Goal: Book appointment/travel/reservation

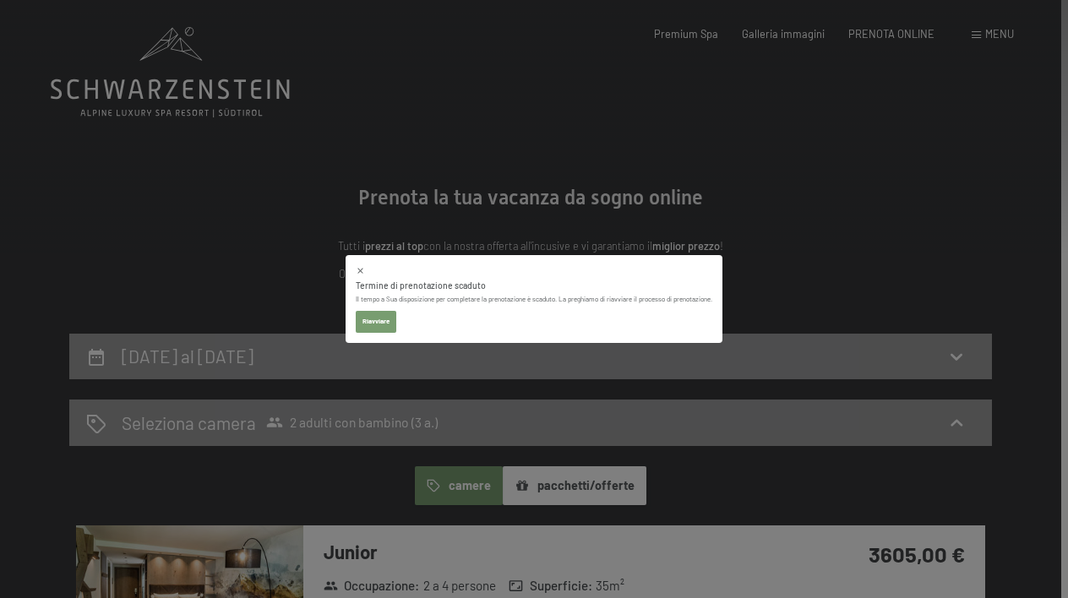
click at [374, 320] on button "Riavviare" at bounding box center [376, 322] width 41 height 22
select select "[DATE]"
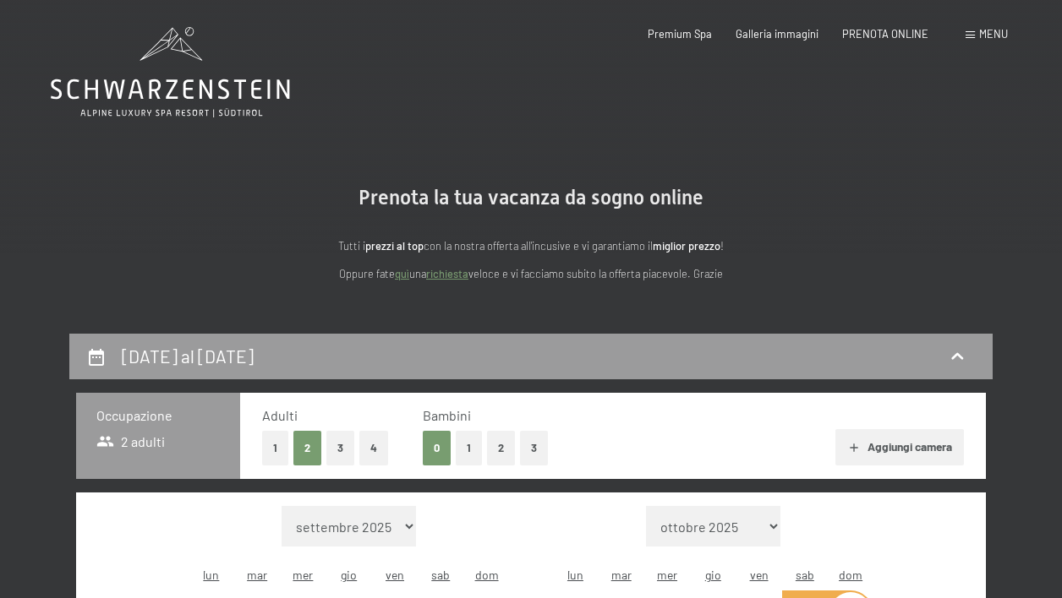
select select "2025-10-01"
select select "2025-11-01"
click at [163, 344] on div "26 ottobre al 2 novembre 2025" at bounding box center [191, 356] width 139 height 25
select select "2025-10-01"
select select "2025-11-01"
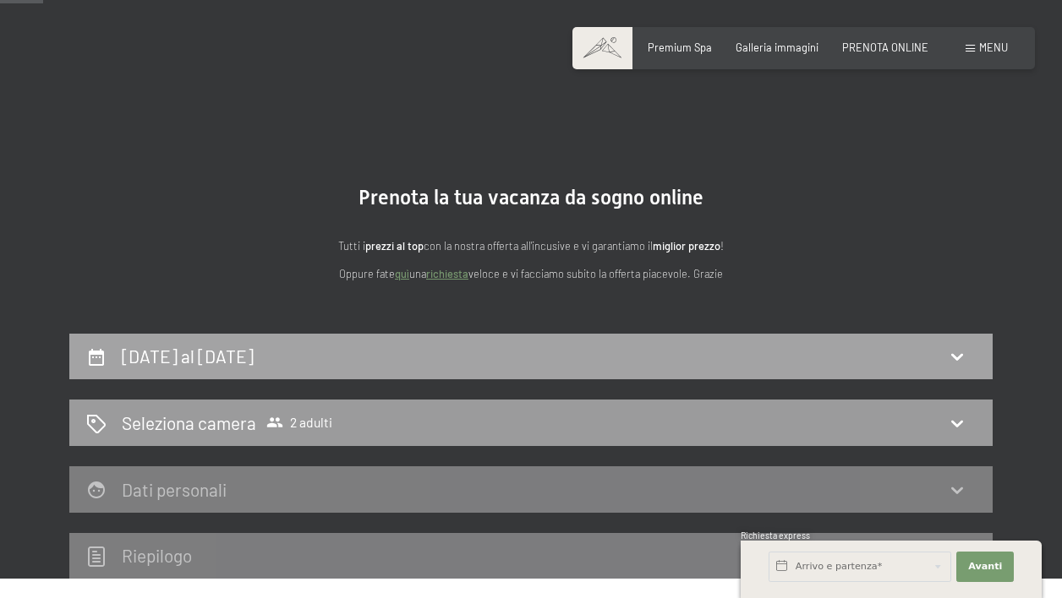
scroll to position [332, 0]
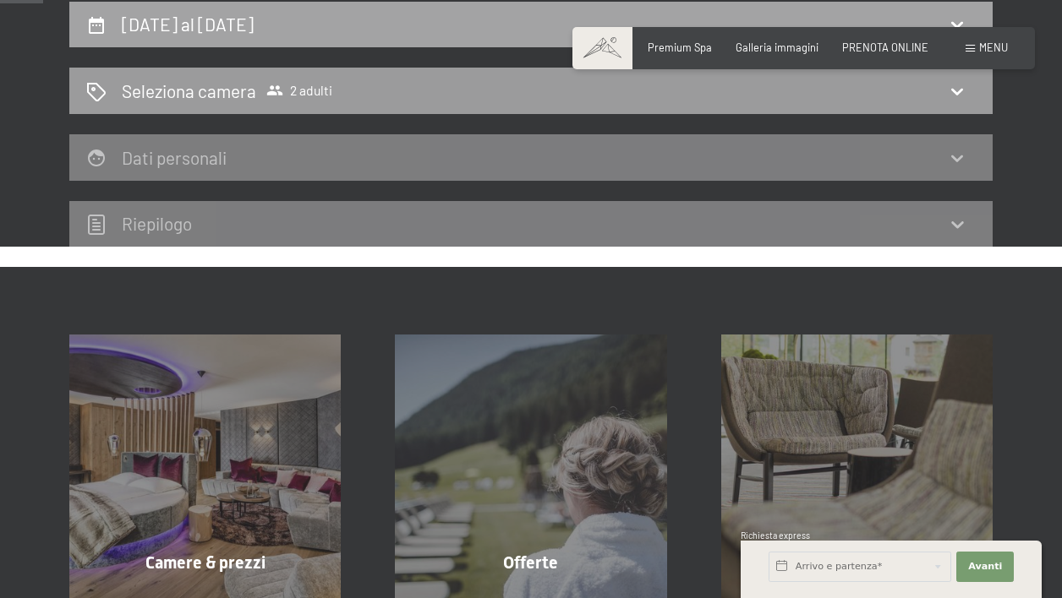
click at [237, 33] on h2 "26 ottobre al 2 novembre 2025" at bounding box center [188, 24] width 132 height 21
select select "2025-10-01"
select select "2025-11-01"
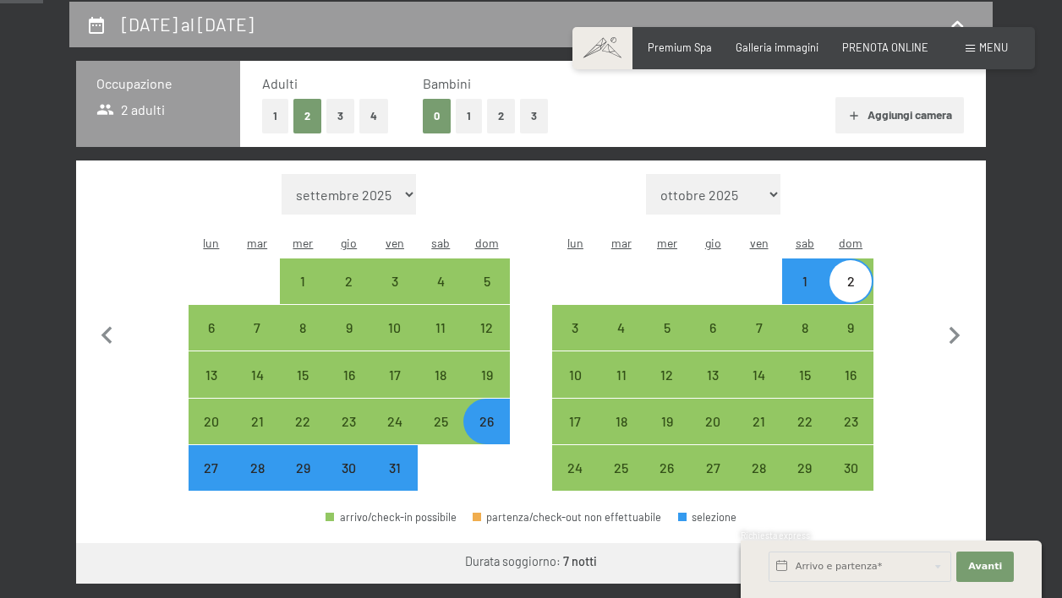
click at [299, 462] on div "29" at bounding box center [302, 483] width 42 height 42
select select "2025-10-01"
select select "2025-11-01"
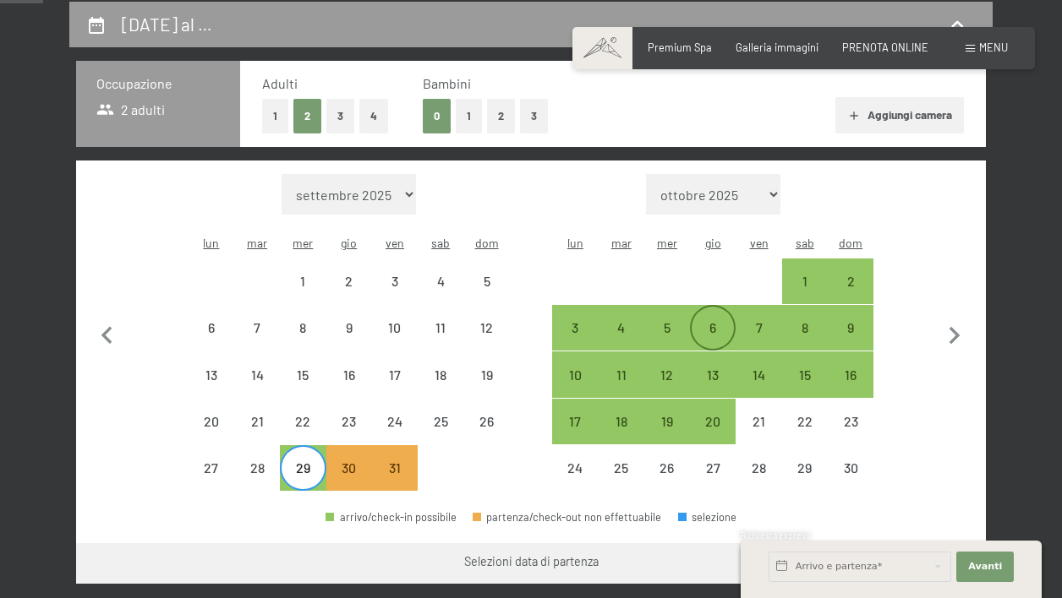
click at [719, 321] on div "6" at bounding box center [712, 342] width 42 height 42
select select "2025-10-01"
select select "2025-11-01"
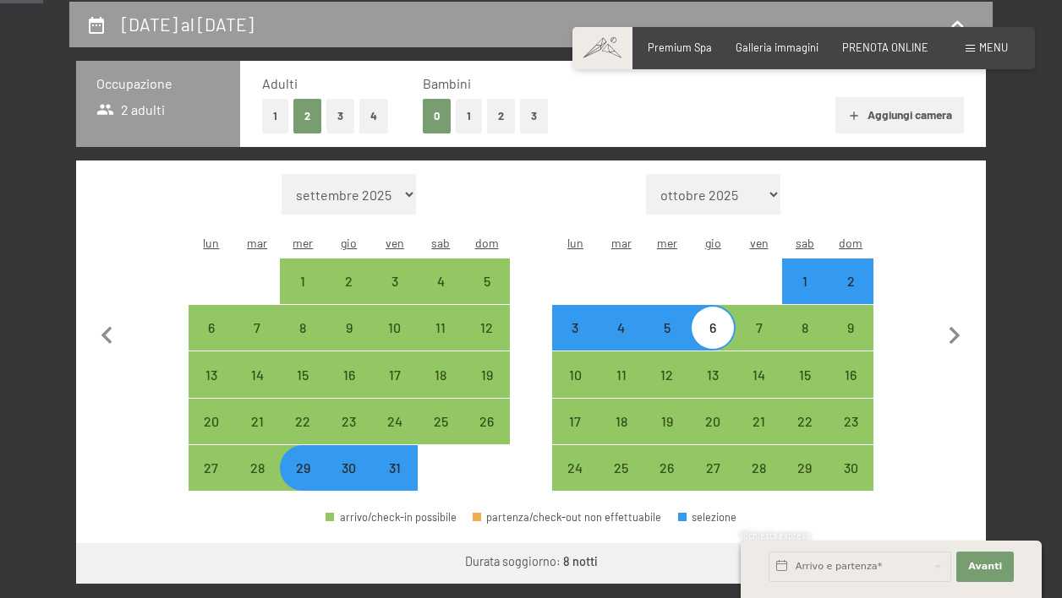
click at [937, 2] on div at bounding box center [531, 1] width 1062 height 3
click at [705, 544] on div "Durata soggiorno: 8 notti" at bounding box center [531, 562] width 910 height 36
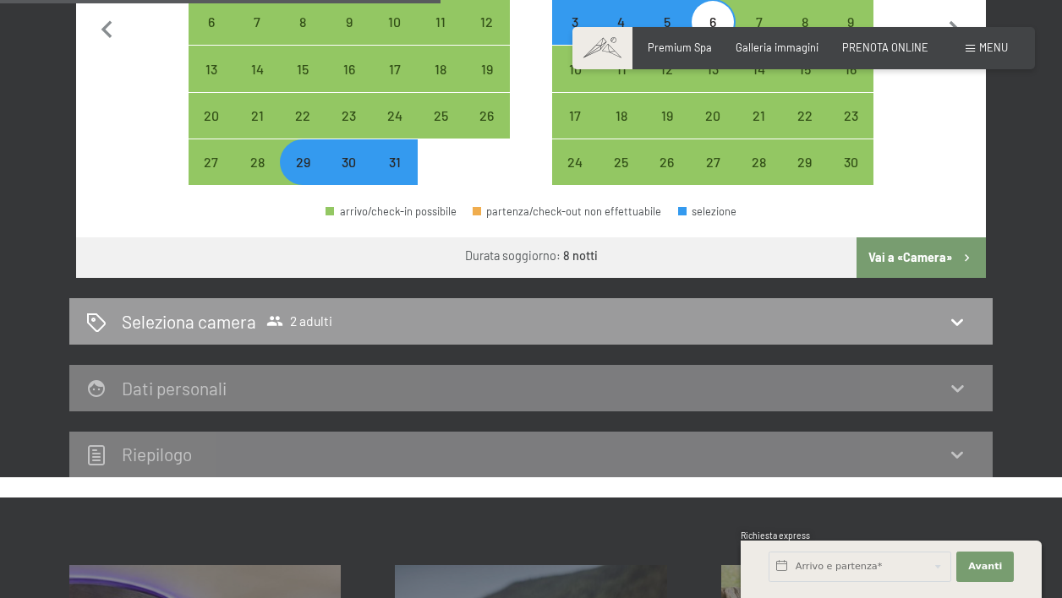
scroll to position [649, 0]
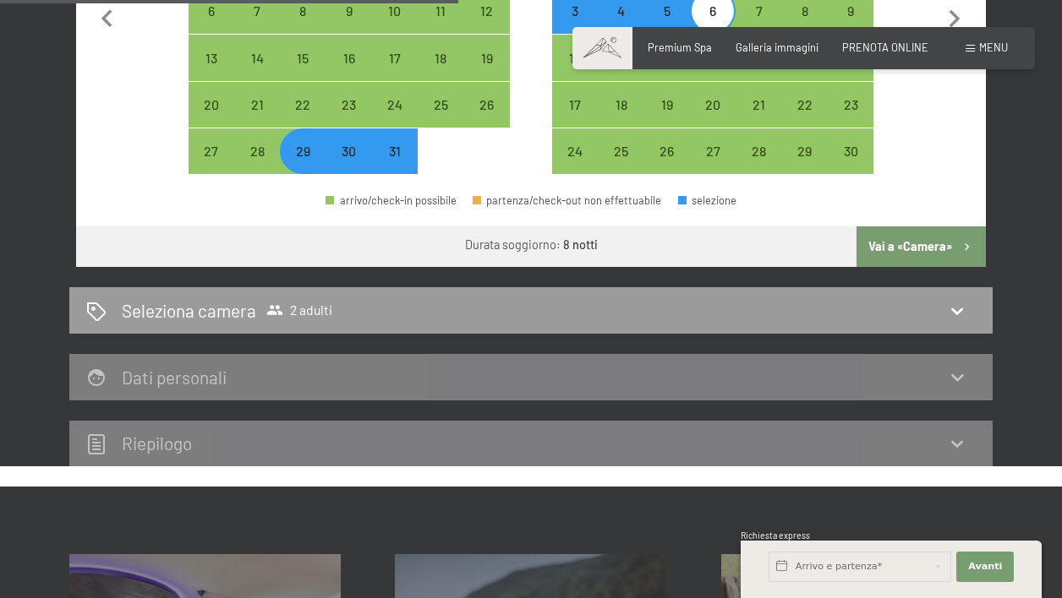
click at [898, 234] on button "Vai a «Camera»" at bounding box center [920, 247] width 129 height 41
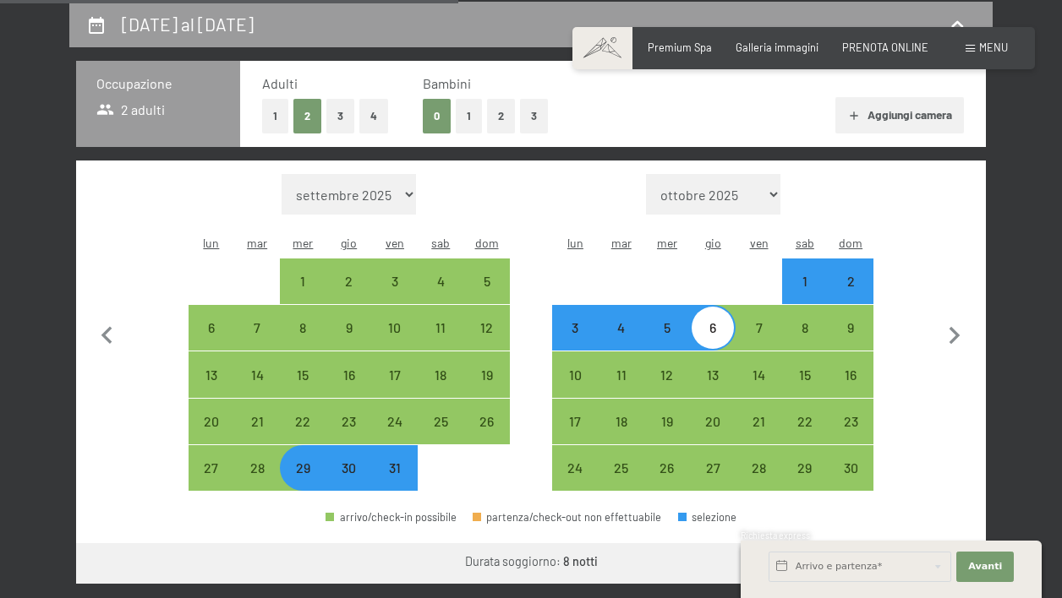
select select "2025-10-01"
select select "2025-11-01"
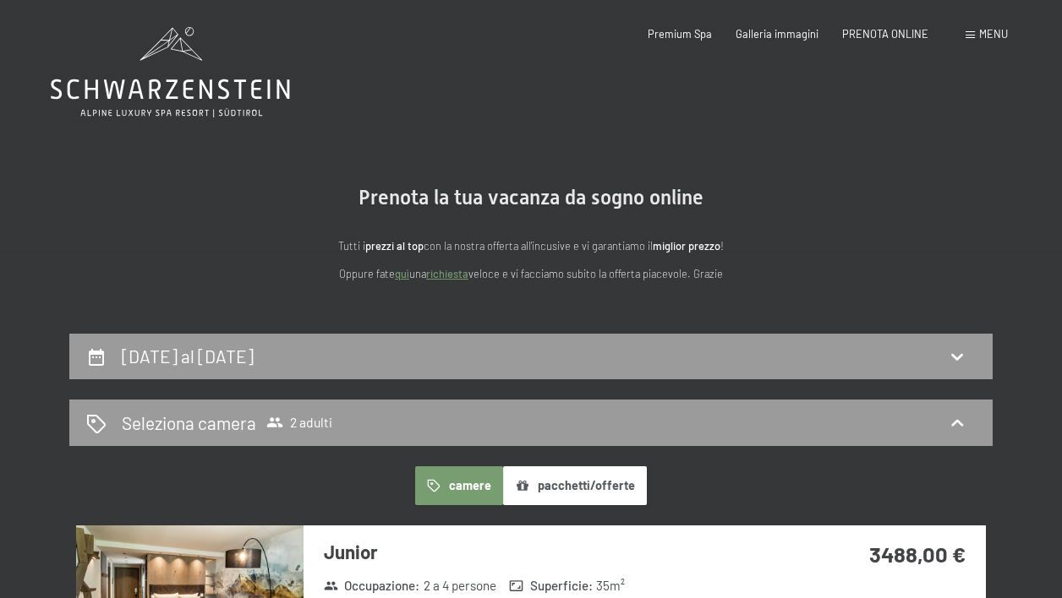
scroll to position [0, 0]
click at [321, 423] on span "2 adulti" at bounding box center [299, 422] width 66 height 17
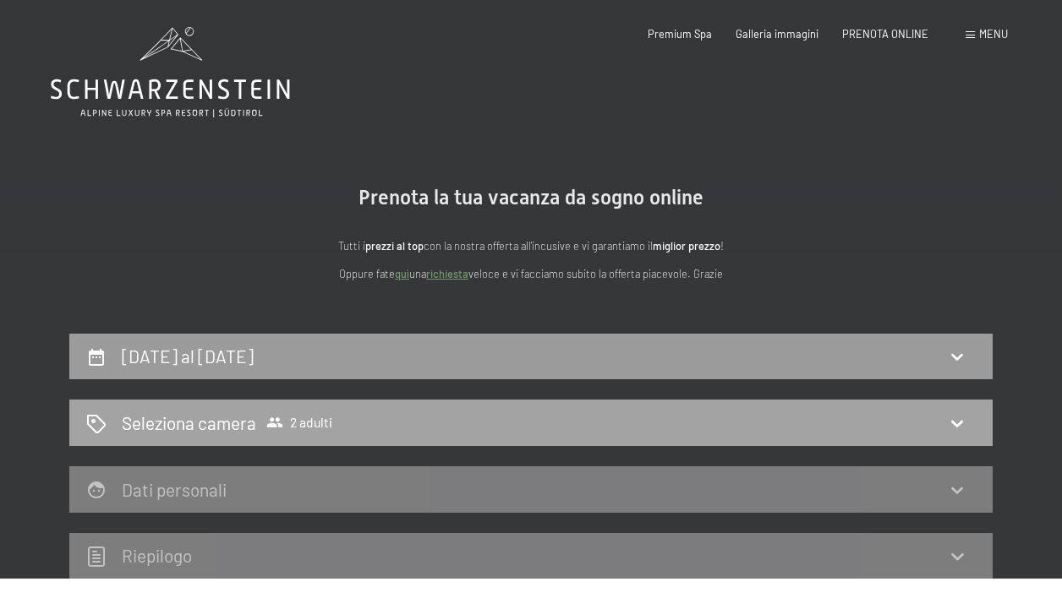
click at [973, 416] on div "Seleziona camera 2 adulti" at bounding box center [530, 423] width 889 height 25
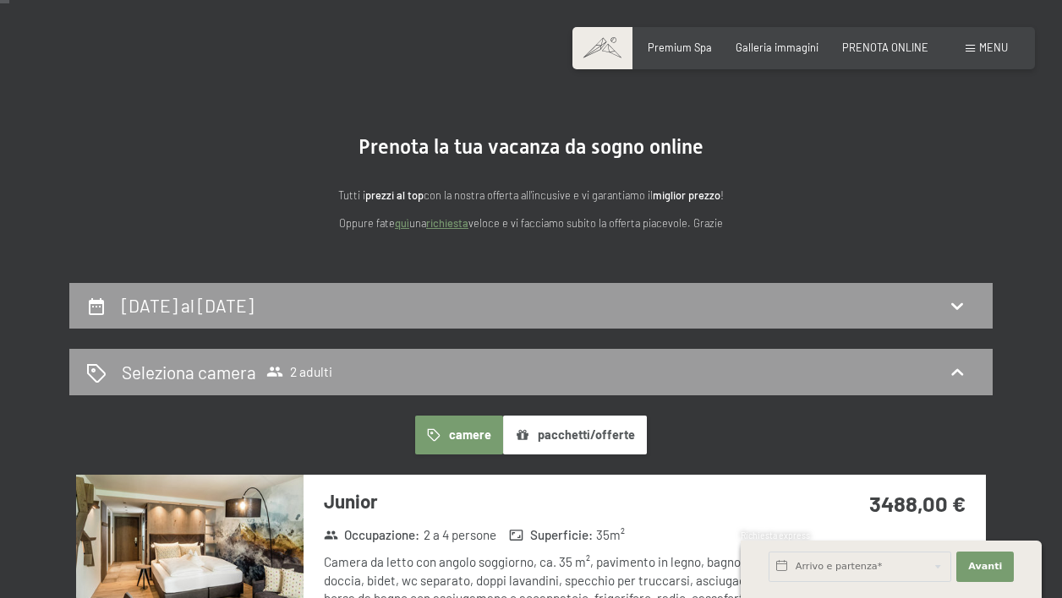
scroll to position [31, 0]
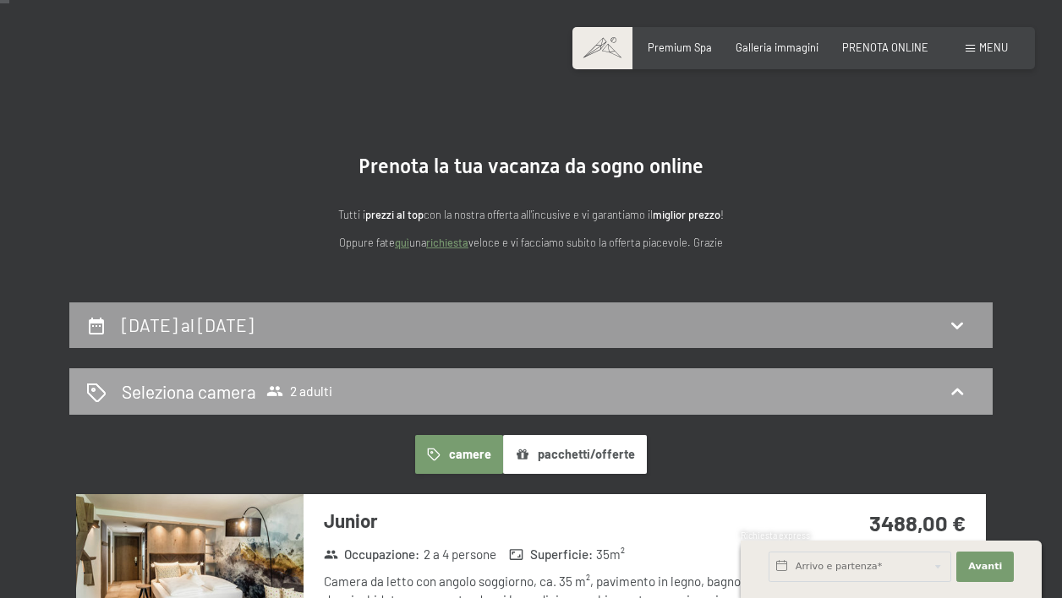
click at [257, 400] on span "Seleziona camera 2 adulti" at bounding box center [227, 392] width 211 height 25
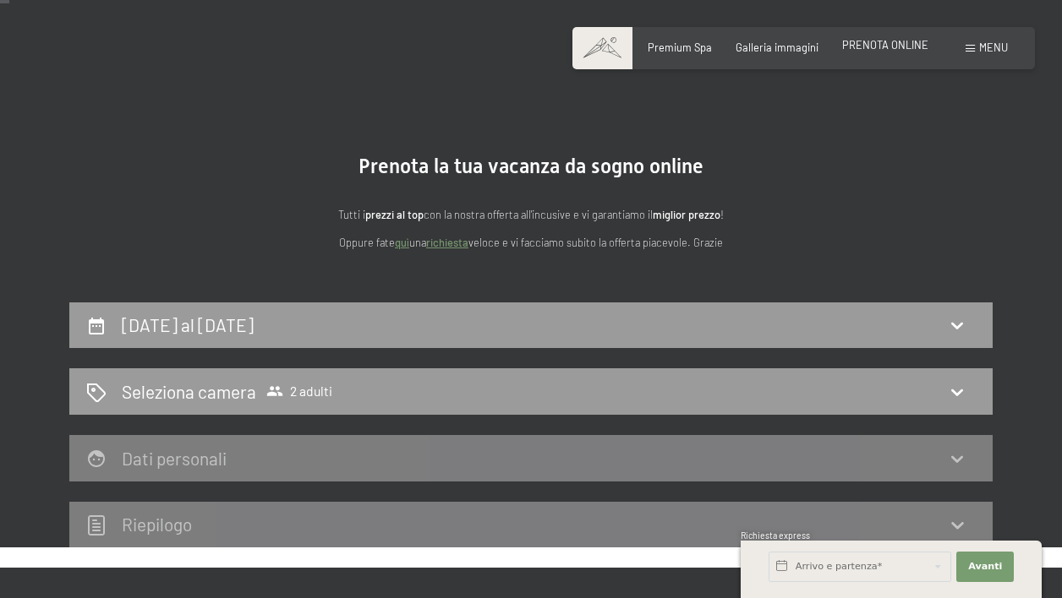
click at [882, 52] on div "PRENOTA ONLINE" at bounding box center [885, 45] width 86 height 15
click at [881, 47] on span "PRENOTA ONLINE" at bounding box center [885, 45] width 86 height 14
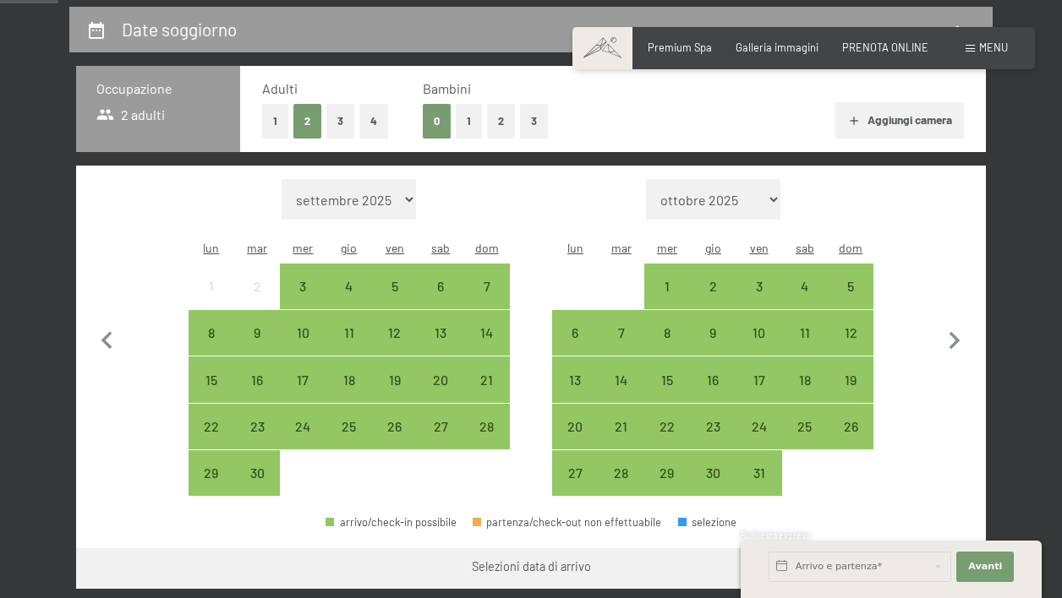
scroll to position [313, 0]
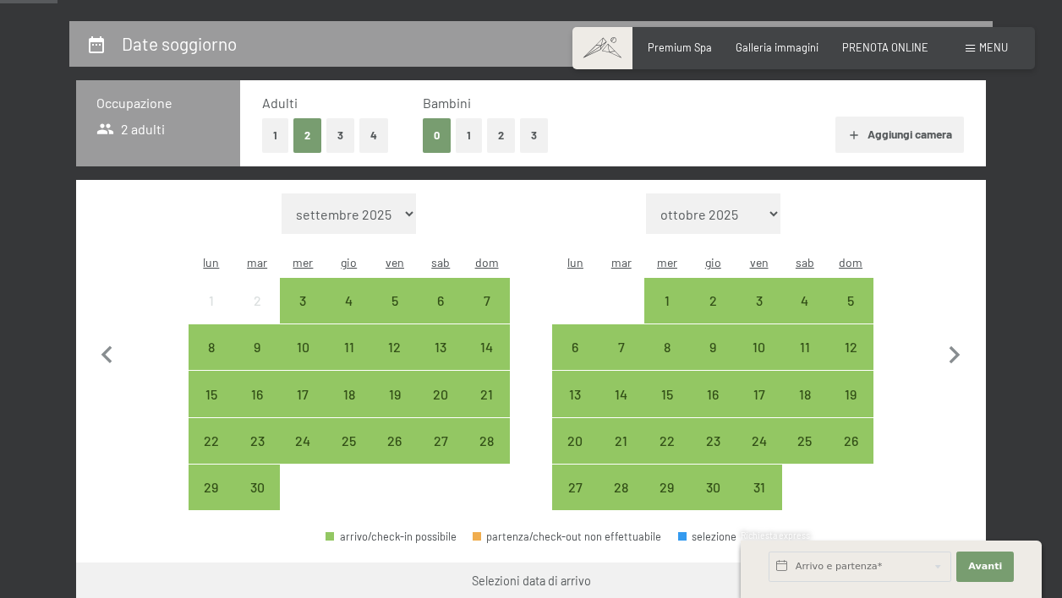
click at [467, 139] on button "1" at bounding box center [469, 135] width 26 height 35
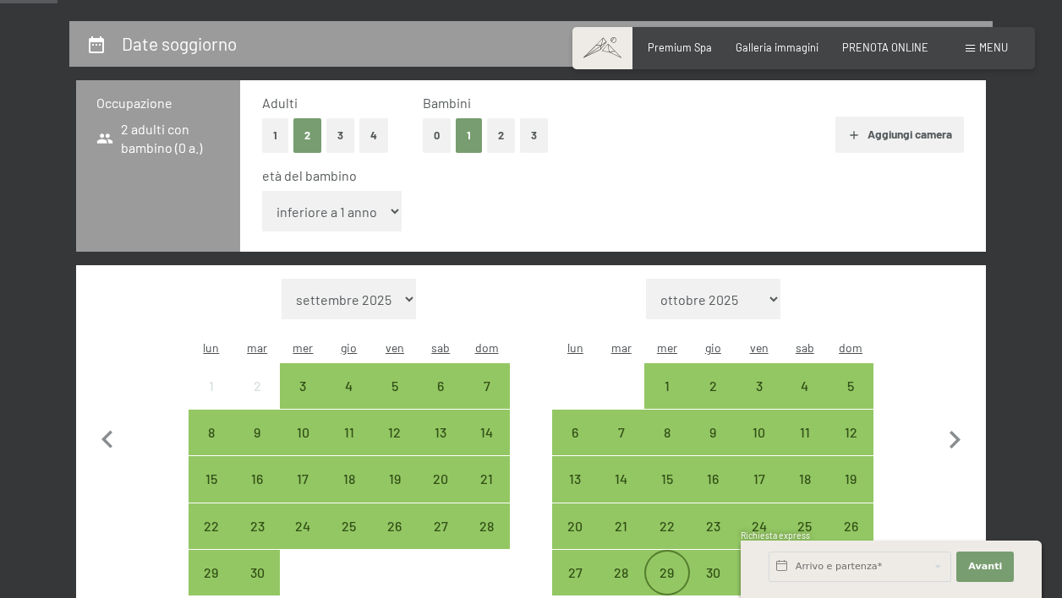
click at [649, 566] on div "29" at bounding box center [667, 587] width 42 height 42
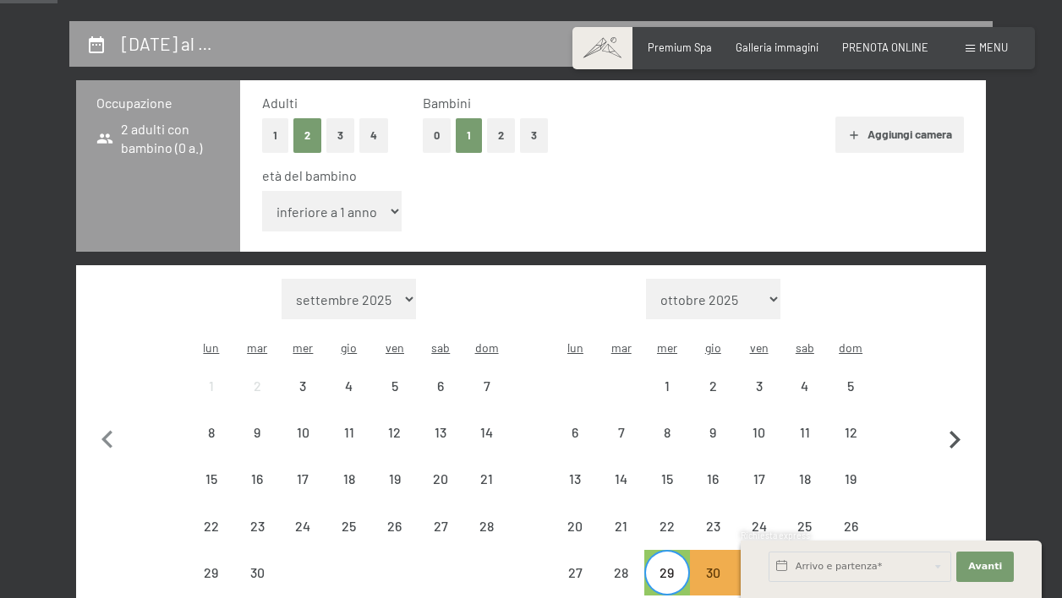
click at [951, 423] on icon "button" at bounding box center [955, 441] width 36 height 36
select select "2025-10-01"
select select "2025-11-01"
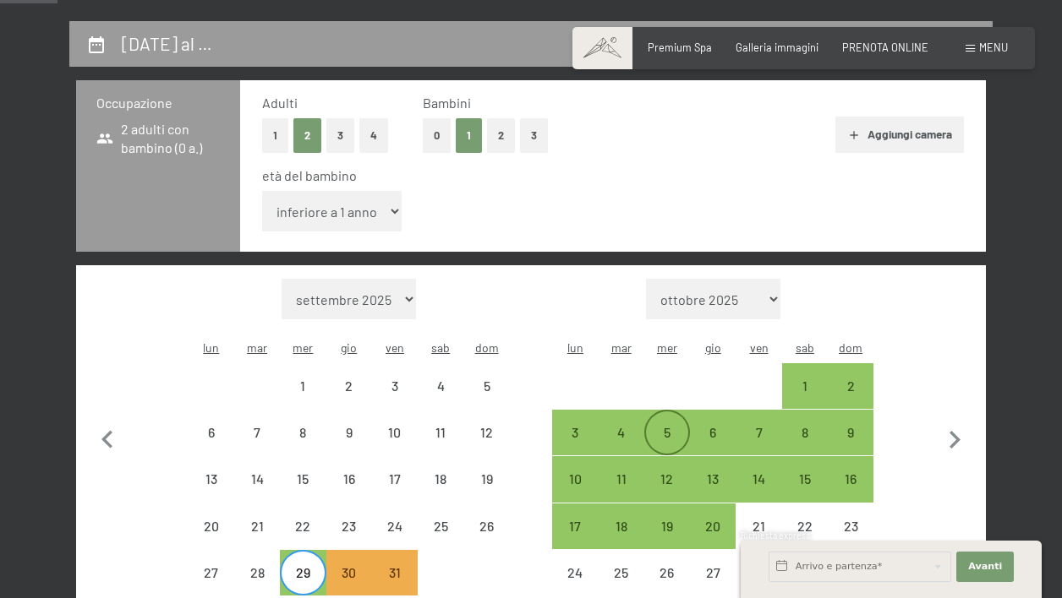
select select "2025-10-01"
select select "2025-11-01"
click at [697, 426] on div "6" at bounding box center [712, 447] width 42 height 42
select select "2025-10-01"
select select "2025-11-01"
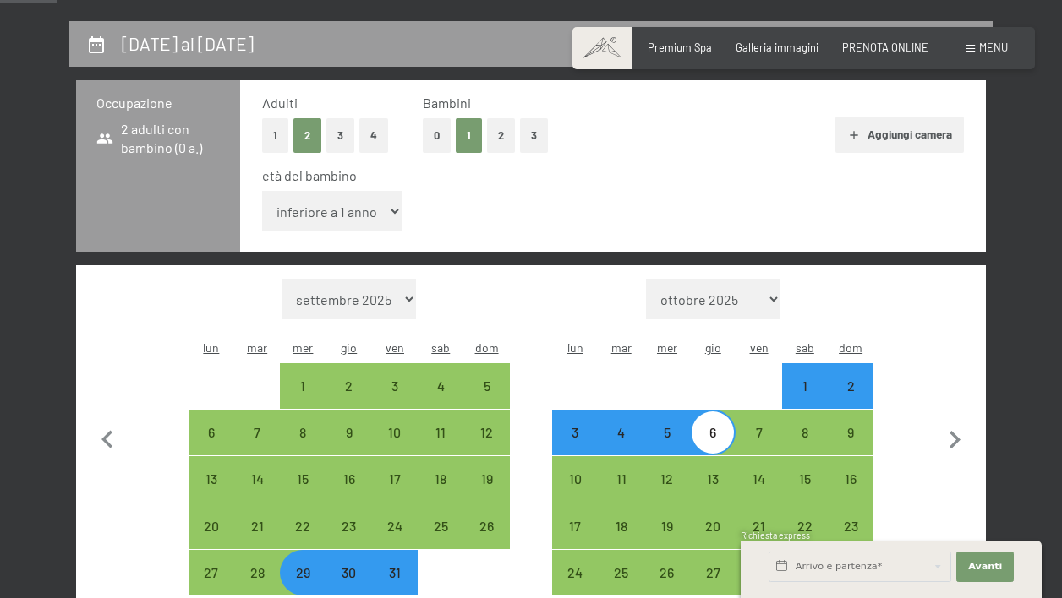
click at [974, 336] on div "Mese/anno settembre 2025 ottobre 2025 novembre 2025 dicembre 2025 gennaio 2026 …" at bounding box center [531, 437] width 910 height 345
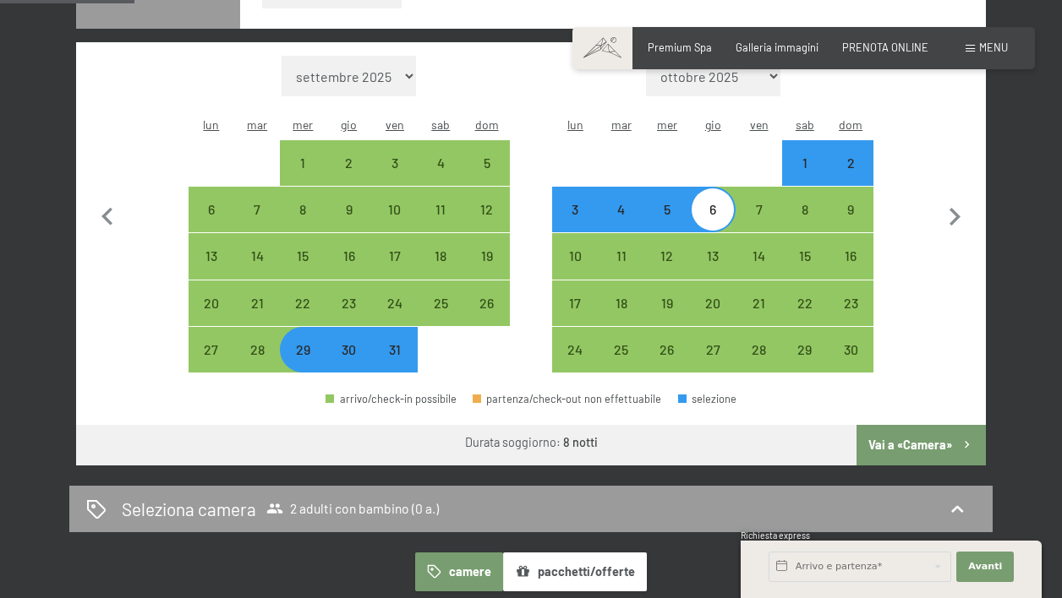
scroll to position [543, 0]
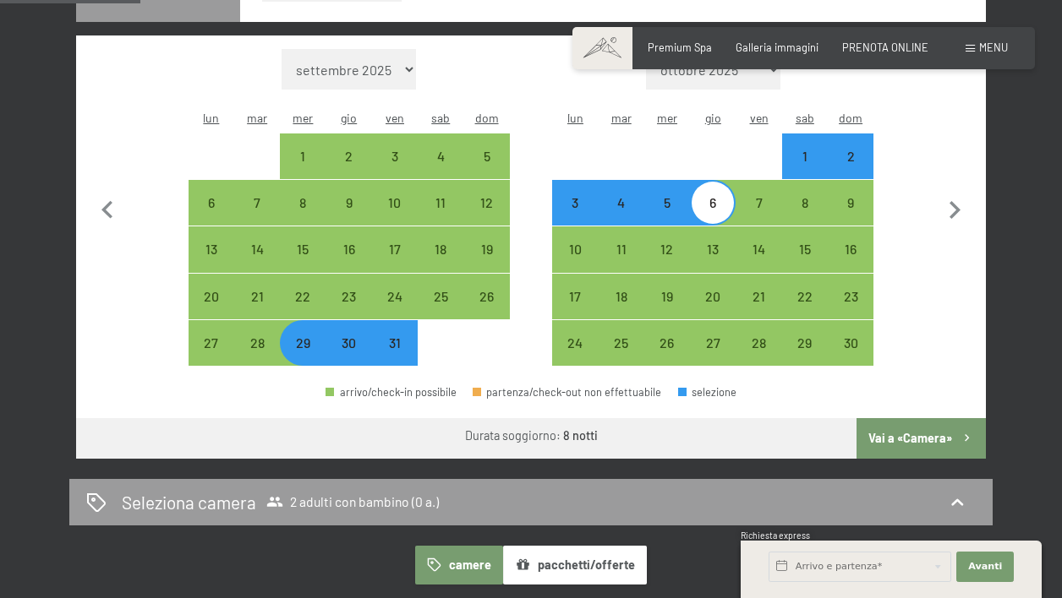
click at [911, 418] on button "Vai a «Camera»" at bounding box center [920, 438] width 129 height 41
select select "2025-10-01"
select select "2025-11-01"
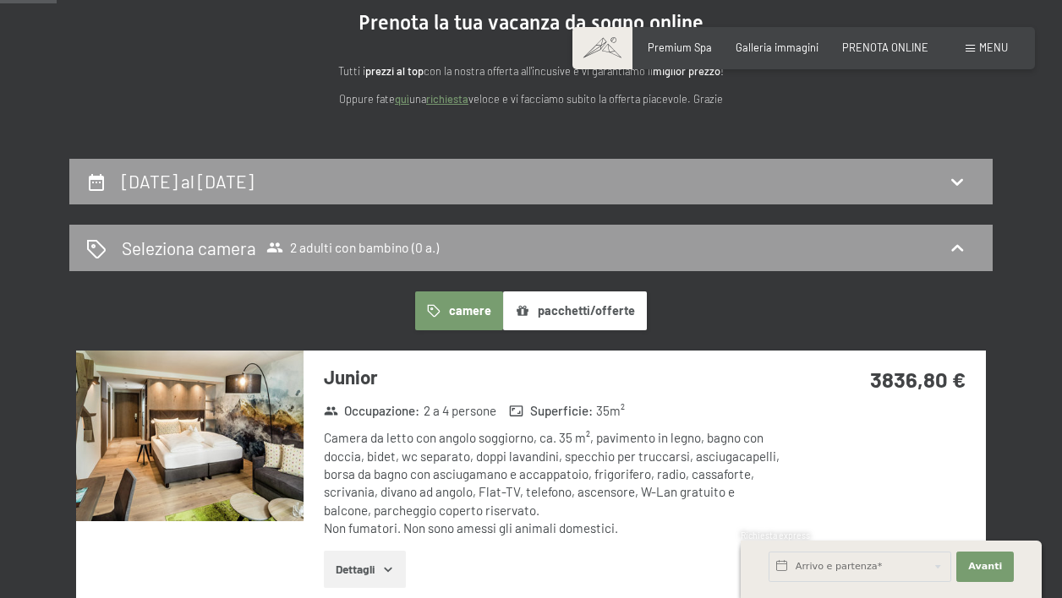
scroll to position [172, 0]
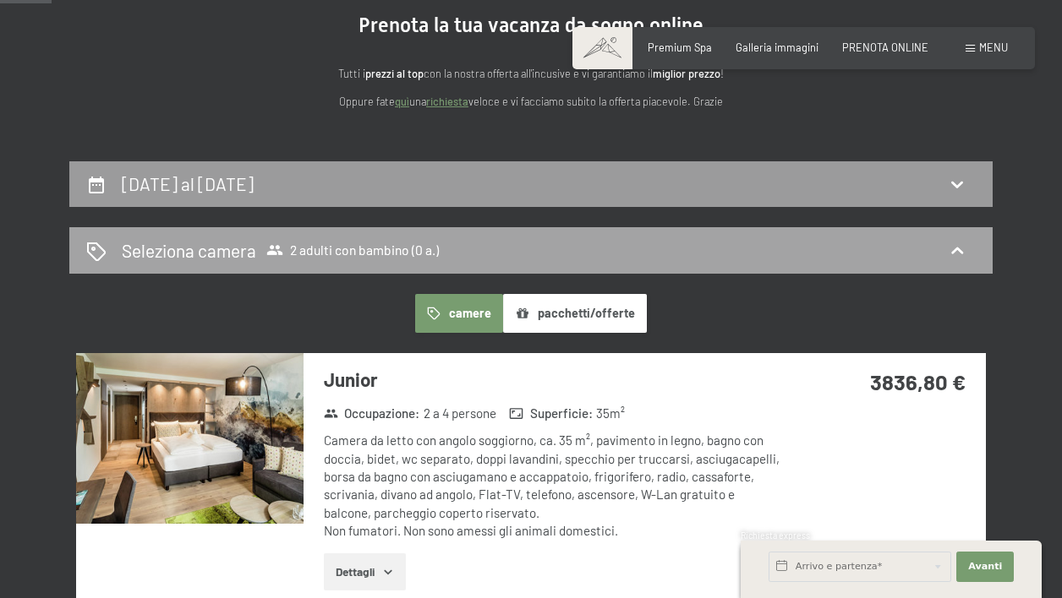
click at [388, 259] on span "Seleziona camera 2 adulti con bambino (0 a.)" at bounding box center [281, 250] width 318 height 25
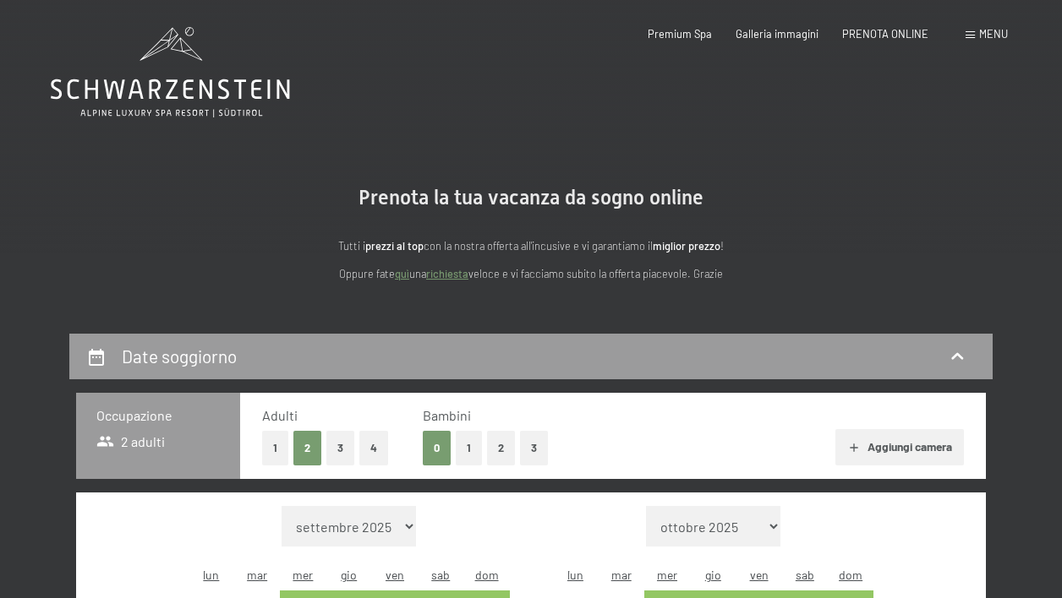
click at [536, 447] on button "3" at bounding box center [534, 448] width 28 height 35
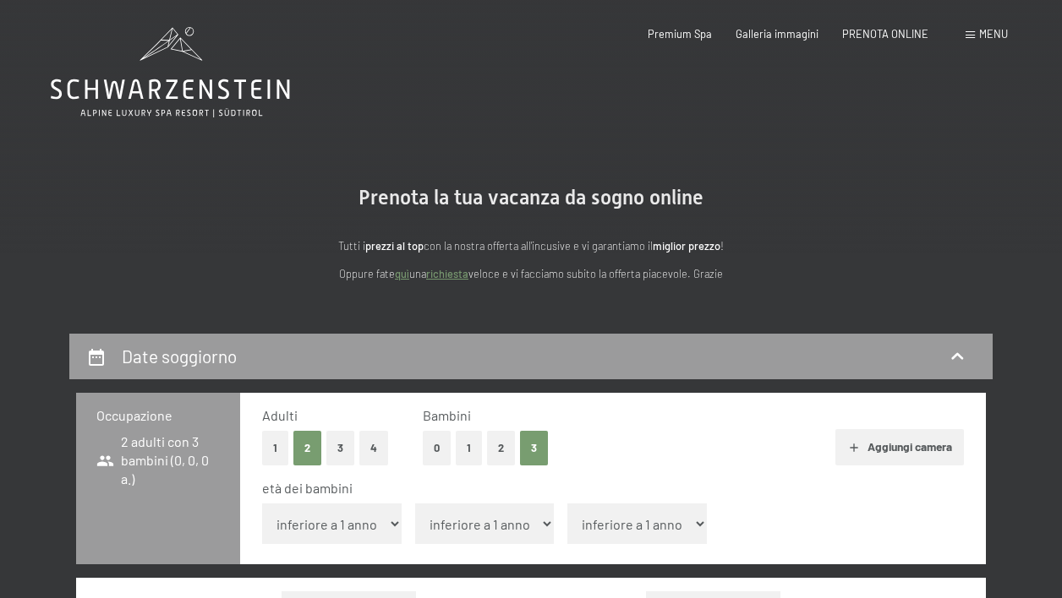
select select "3"
click at [758, 421] on div "Adulti 1 2 3 4 Bambini 0 1 2 3 Aggiungi camera" at bounding box center [612, 436] width 701 height 59
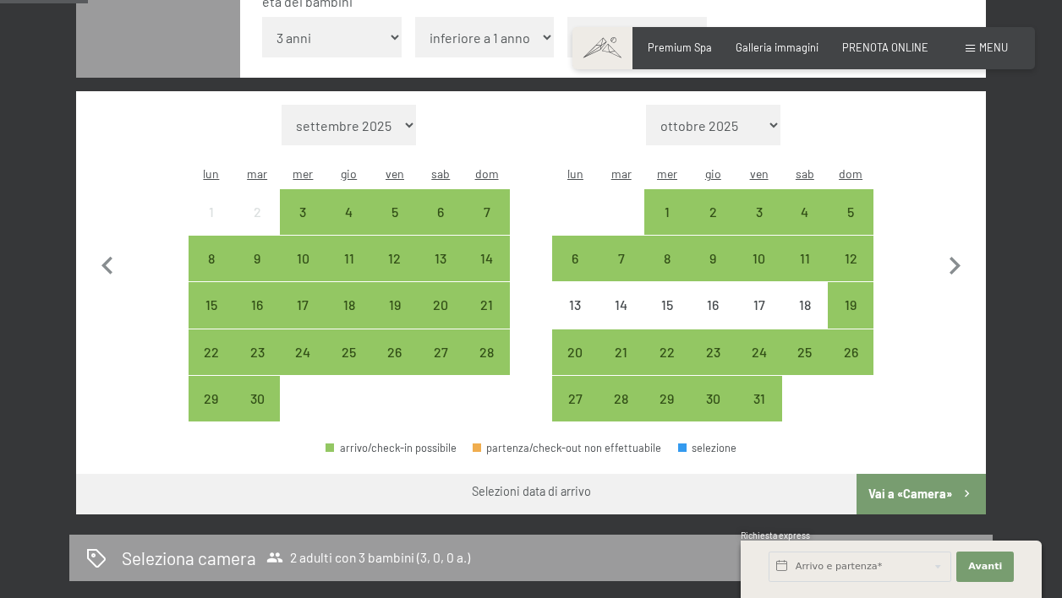
scroll to position [483, 0]
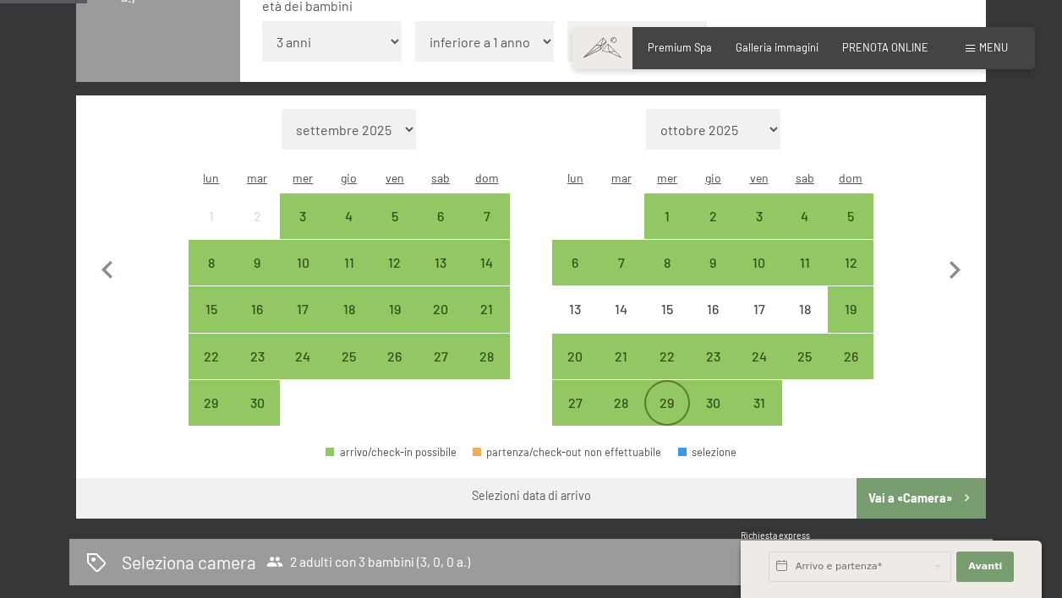
click at [662, 396] on div "29" at bounding box center [667, 417] width 42 height 42
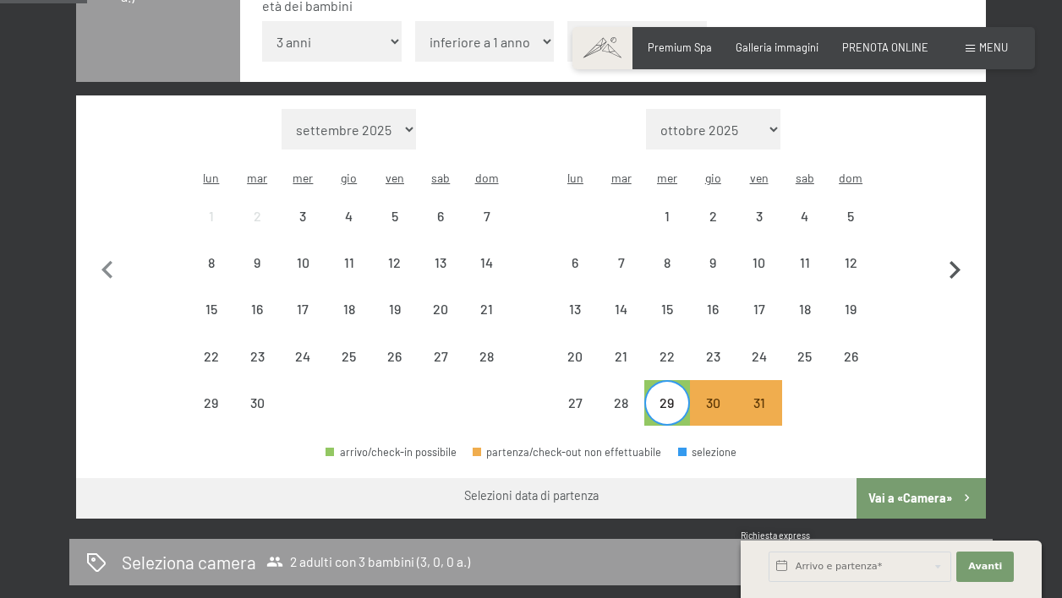
click at [957, 261] on icon "button" at bounding box center [954, 270] width 11 height 18
select select "2025-10-01"
select select "2025-11-01"
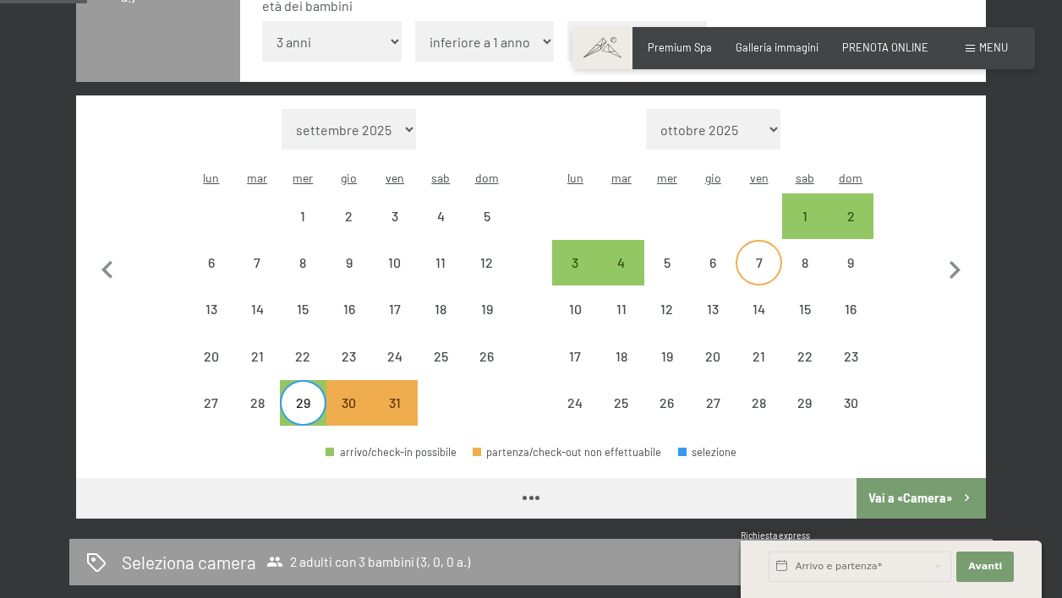
select select "2025-10-01"
select select "2025-11-01"
click at [742, 256] on div "7" at bounding box center [758, 277] width 42 height 42
select select "2025-10-01"
select select "2025-11-01"
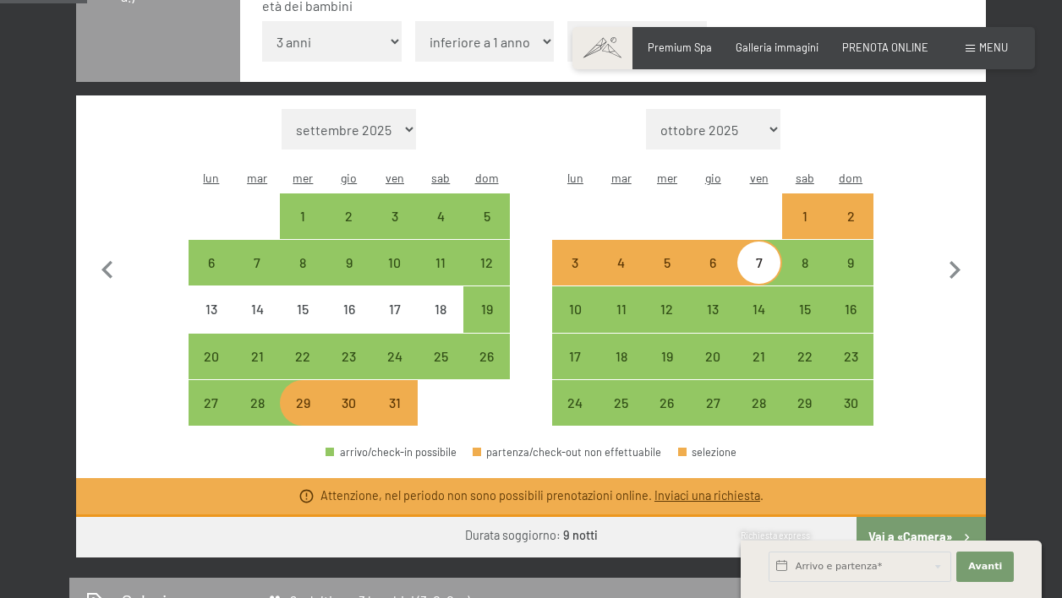
click at [712, 256] on div "6" at bounding box center [712, 277] width 42 height 42
select select "2025-10-01"
select select "2025-11-01"
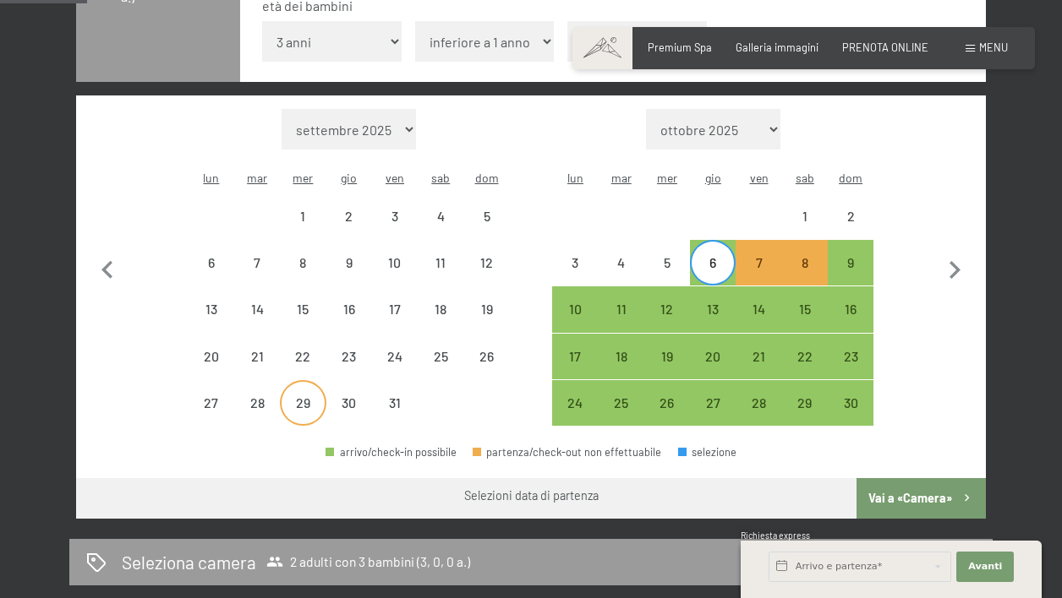
click at [307, 396] on div "29" at bounding box center [302, 417] width 42 height 42
select select "2025-10-01"
select select "2025-11-01"
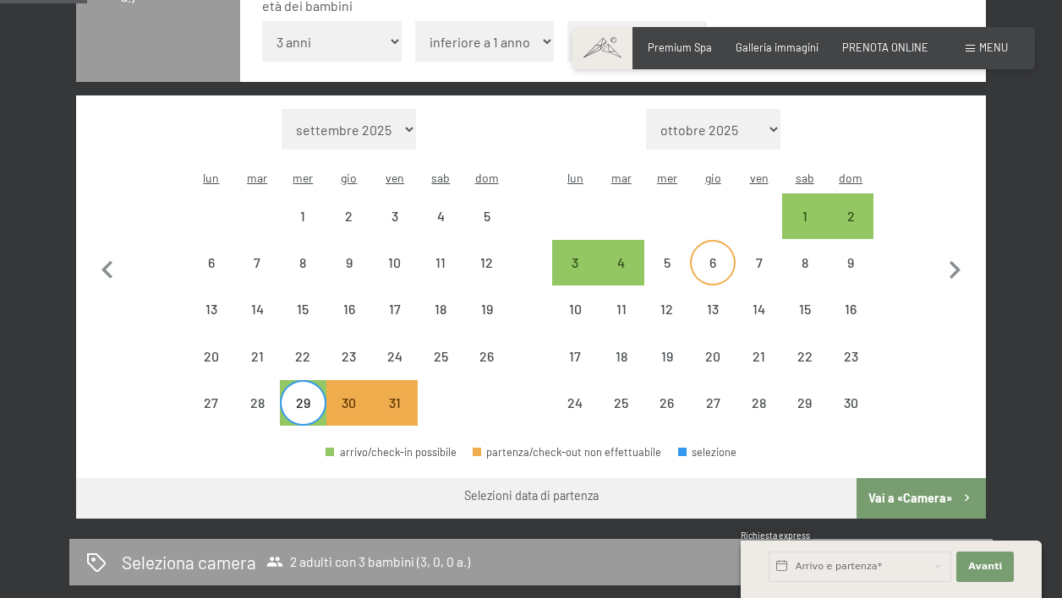
click at [712, 256] on div "6" at bounding box center [712, 277] width 42 height 42
select select "2025-10-01"
select select "2025-11-01"
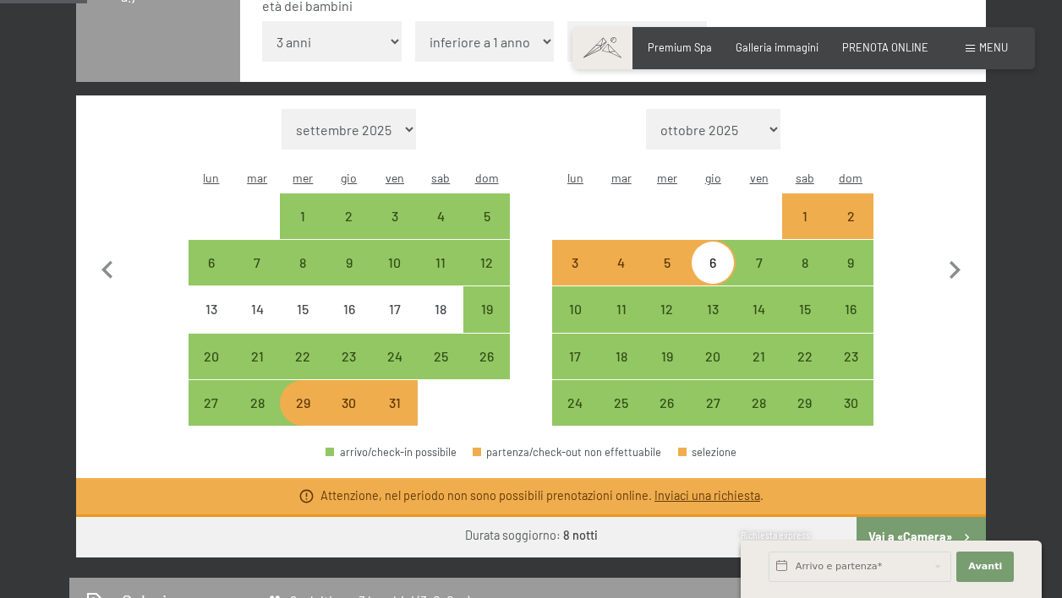
click at [880, 517] on button "Vai a «Camera»" at bounding box center [920, 537] width 129 height 41
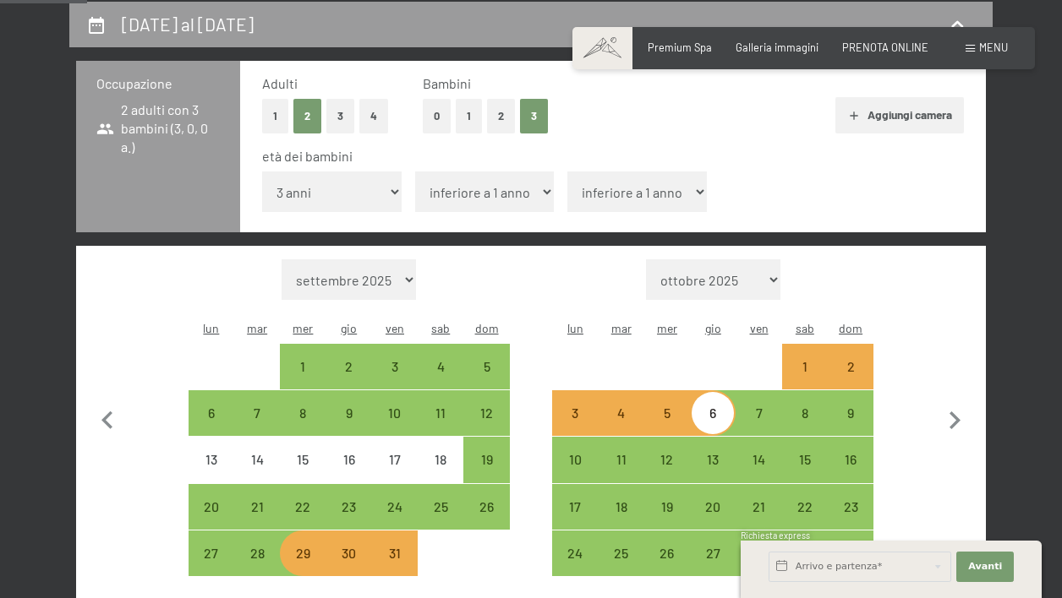
select select "2025-10-01"
select select "2025-11-01"
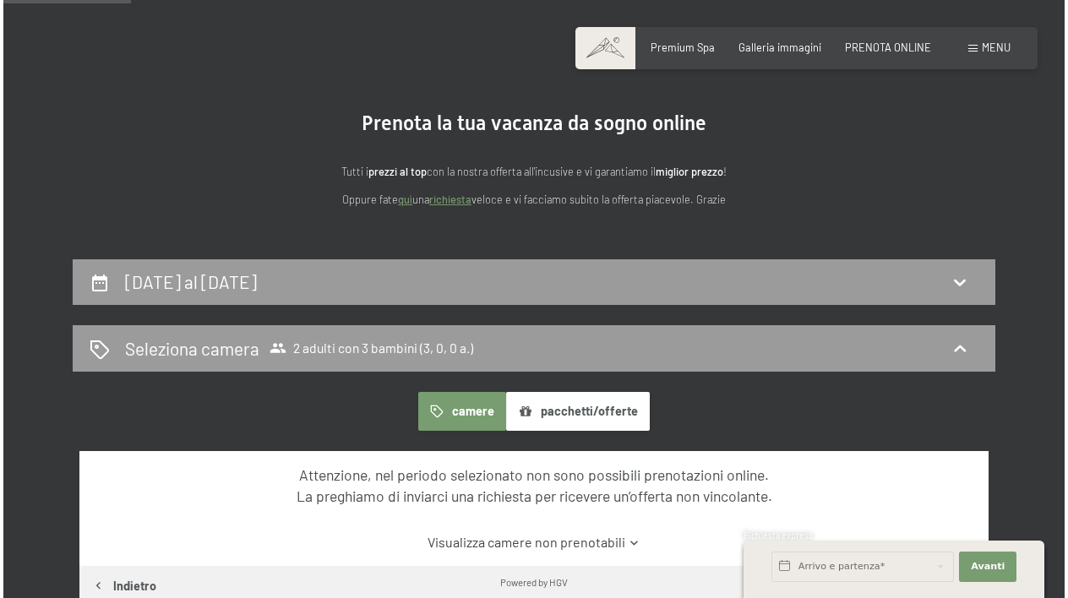
scroll to position [0, 0]
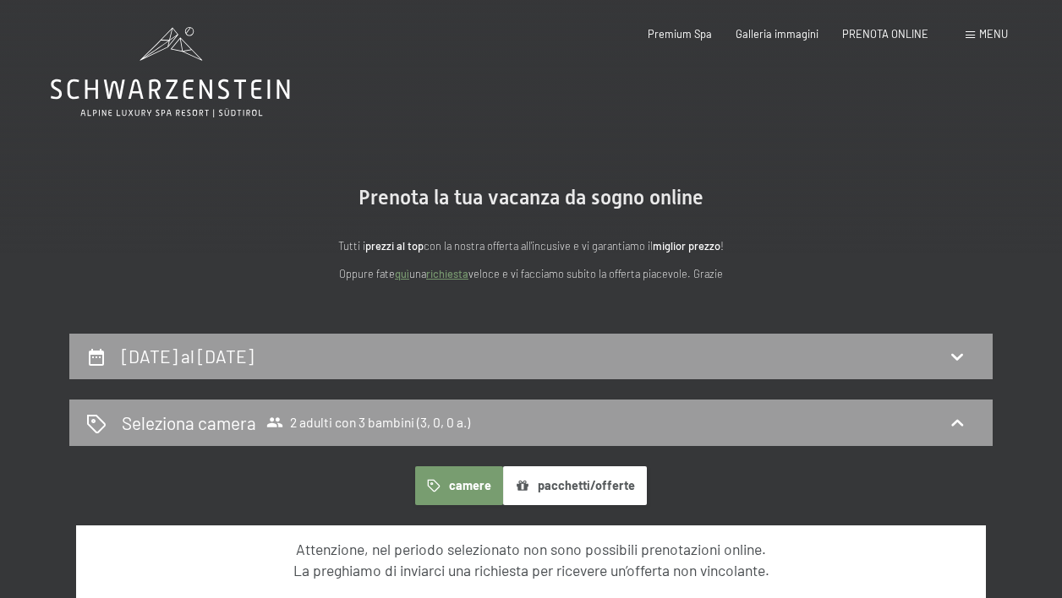
click at [981, 35] on span "Menu" at bounding box center [993, 34] width 29 height 14
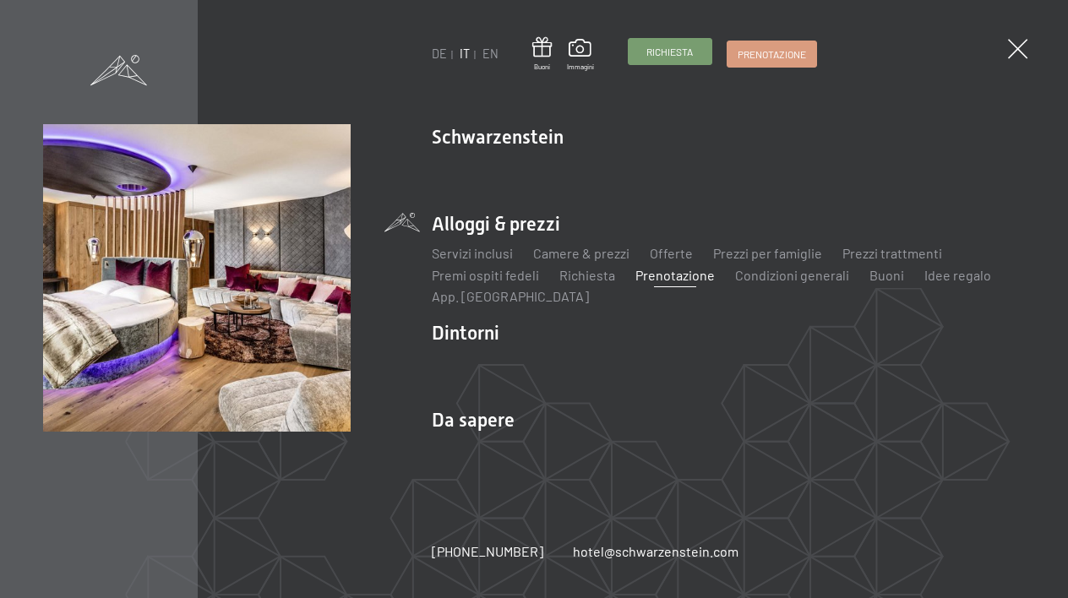
click at [697, 65] on div "Richiesta" at bounding box center [670, 51] width 85 height 27
click at [687, 53] on span "Richiesta" at bounding box center [670, 52] width 46 height 14
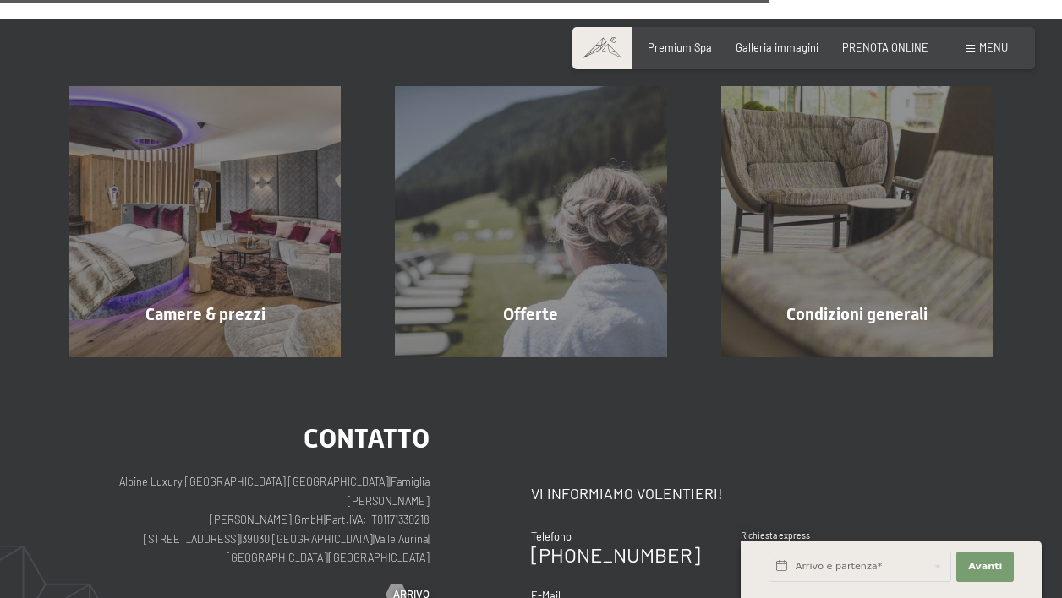
scroll to position [1073, 0]
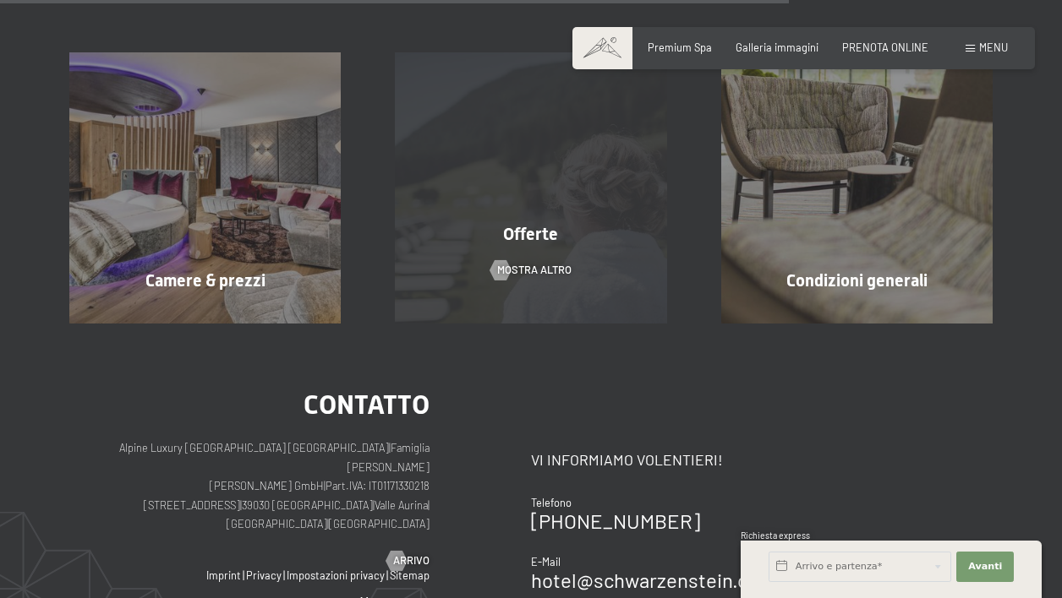
click at [527, 198] on div "Offerte mostra altro" at bounding box center [530, 187] width 325 height 271
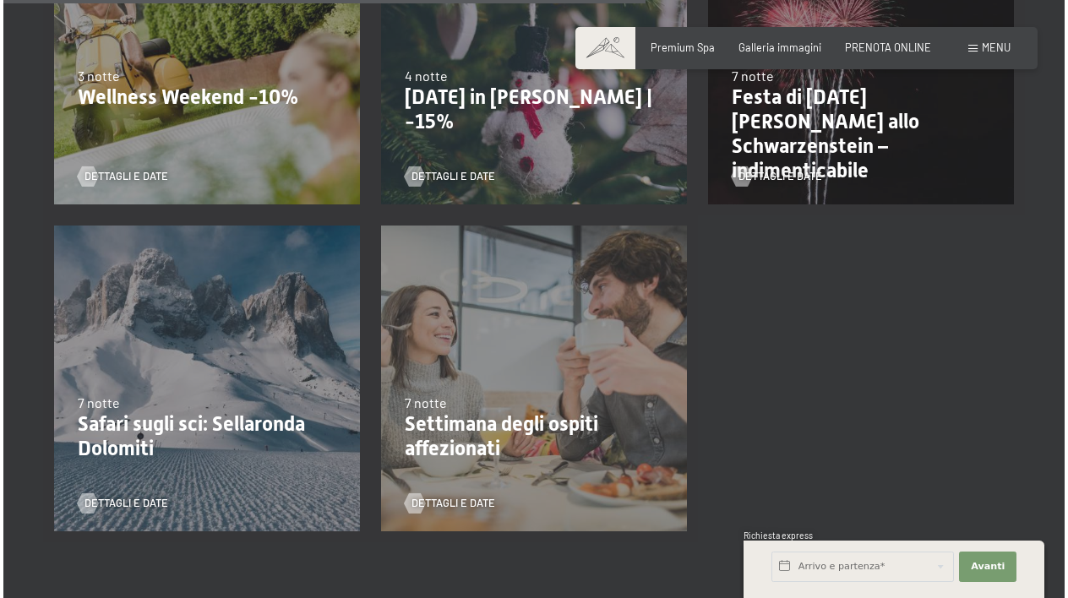
scroll to position [1482, 0]
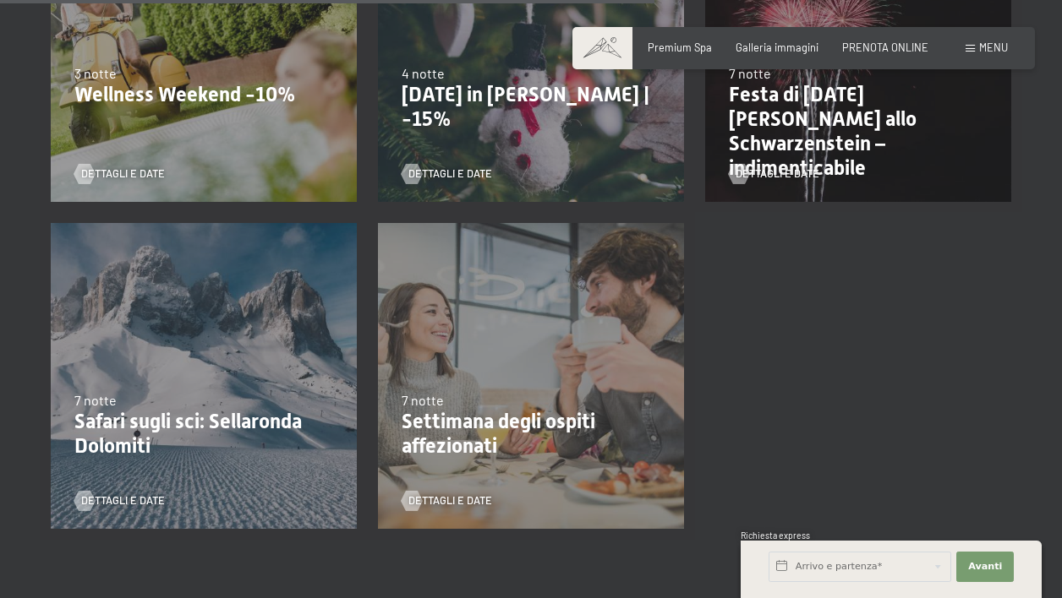
click at [975, 52] on div "Menu" at bounding box center [986, 48] width 42 height 15
